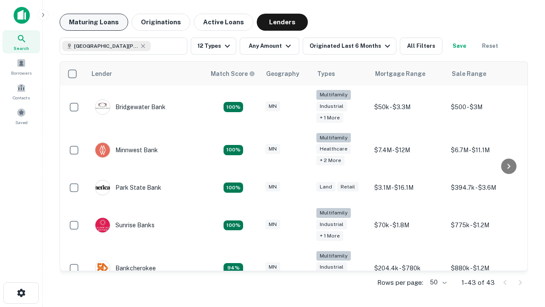
click at [94, 22] on button "Maturing Loans" at bounding box center [94, 22] width 69 height 17
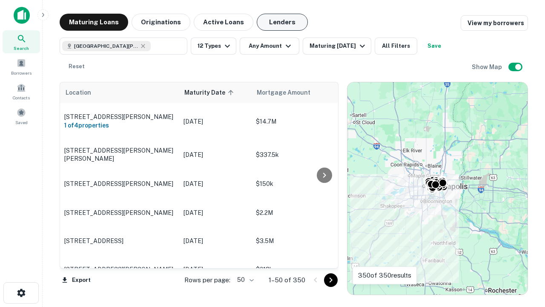
click at [282, 22] on button "Lenders" at bounding box center [282, 22] width 51 height 17
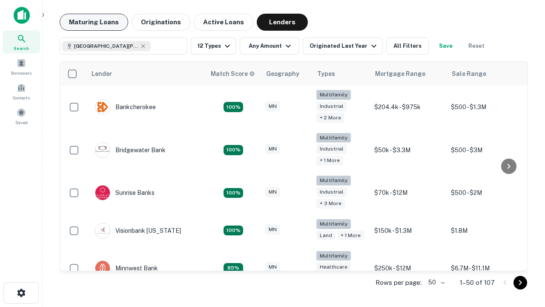
click at [94, 22] on button "Maturing Loans" at bounding box center [94, 22] width 69 height 17
